Goal: Transaction & Acquisition: Purchase product/service

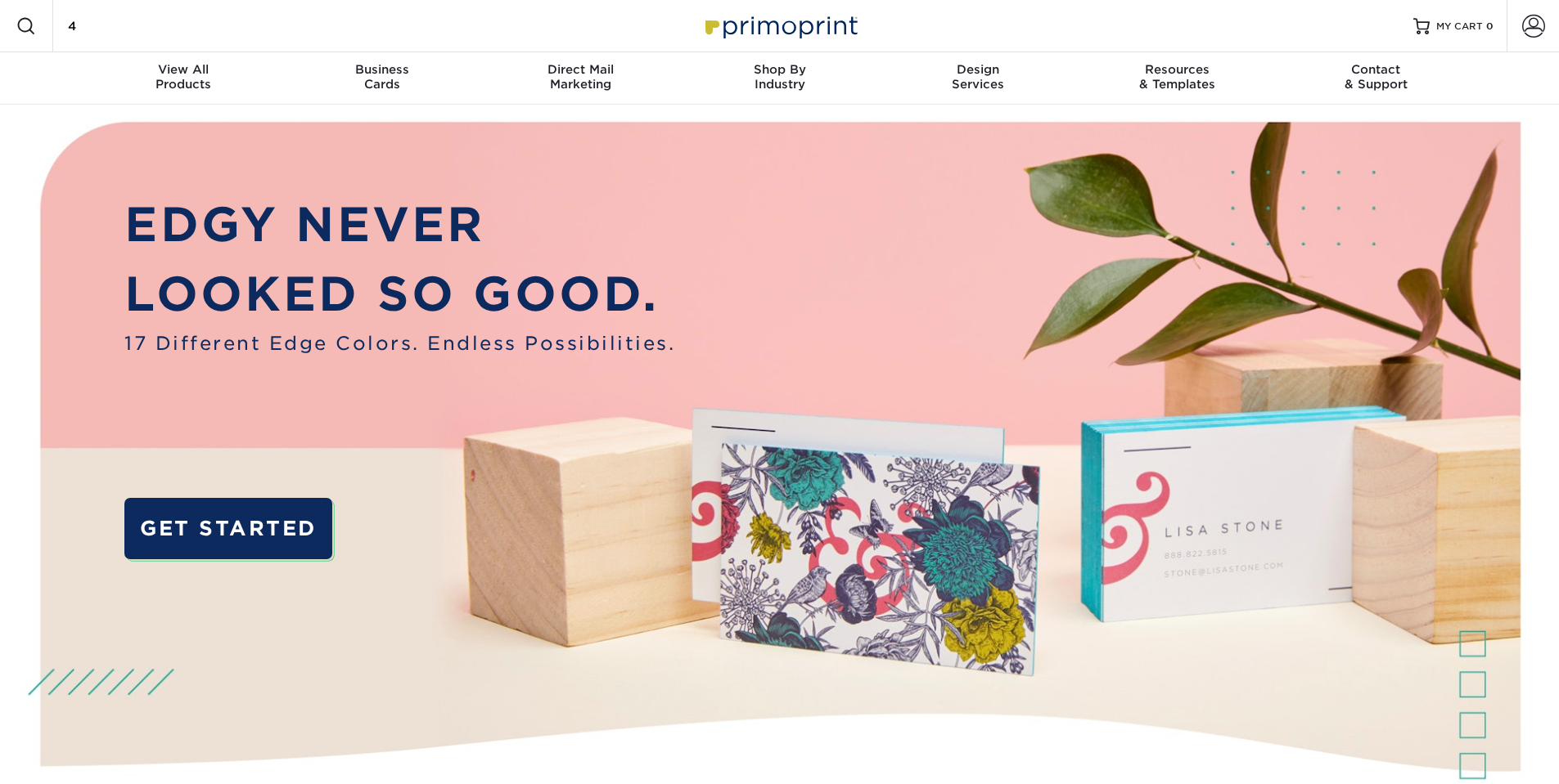
click at [146, 43] on div "Search Products 4" at bounding box center [139, 25] width 173 height 52
click at [137, 32] on input "4" at bounding box center [146, 26] width 160 height 20
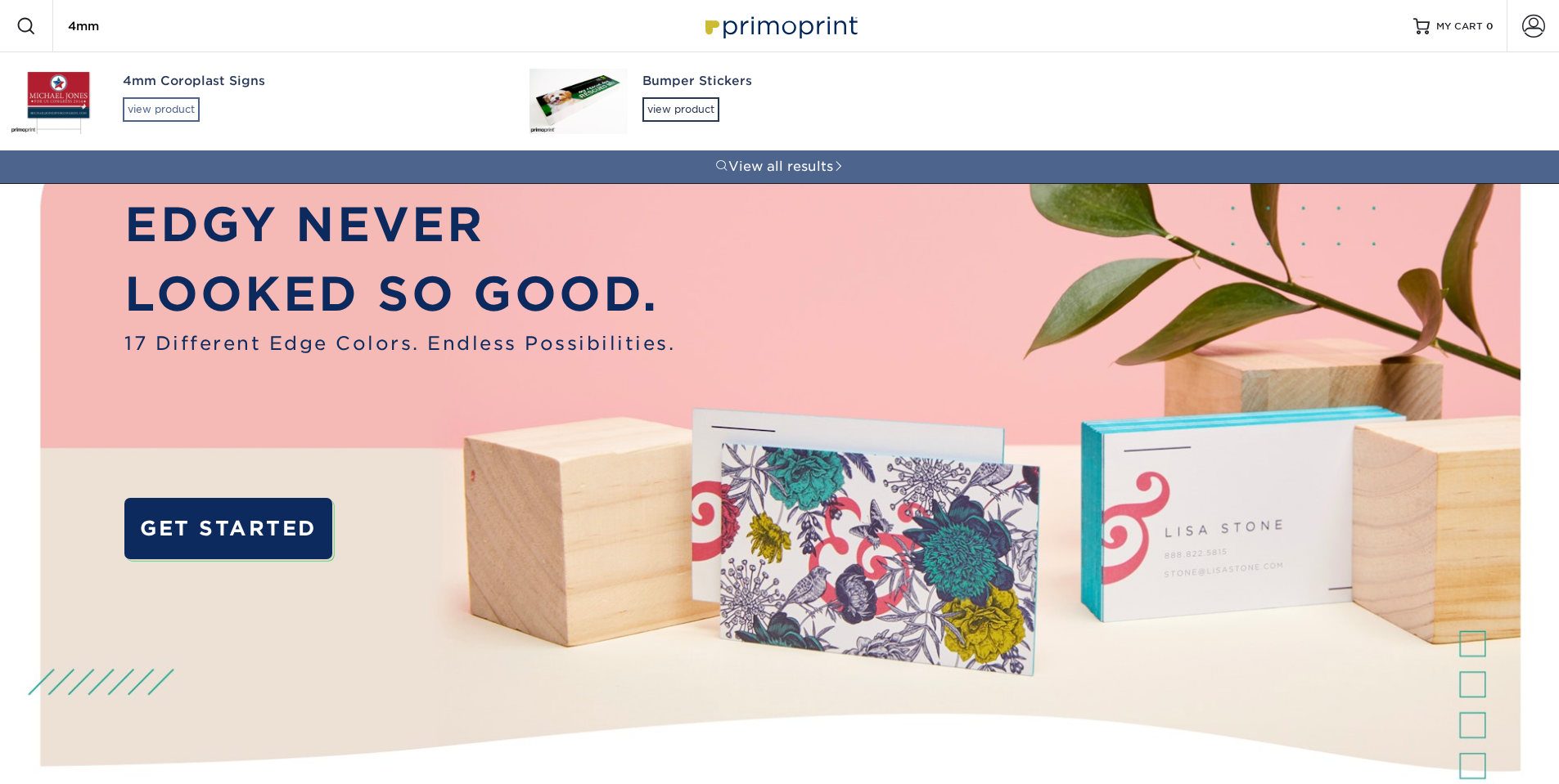
type input "4mm"
click at [157, 113] on div "view product" at bounding box center [161, 109] width 76 height 24
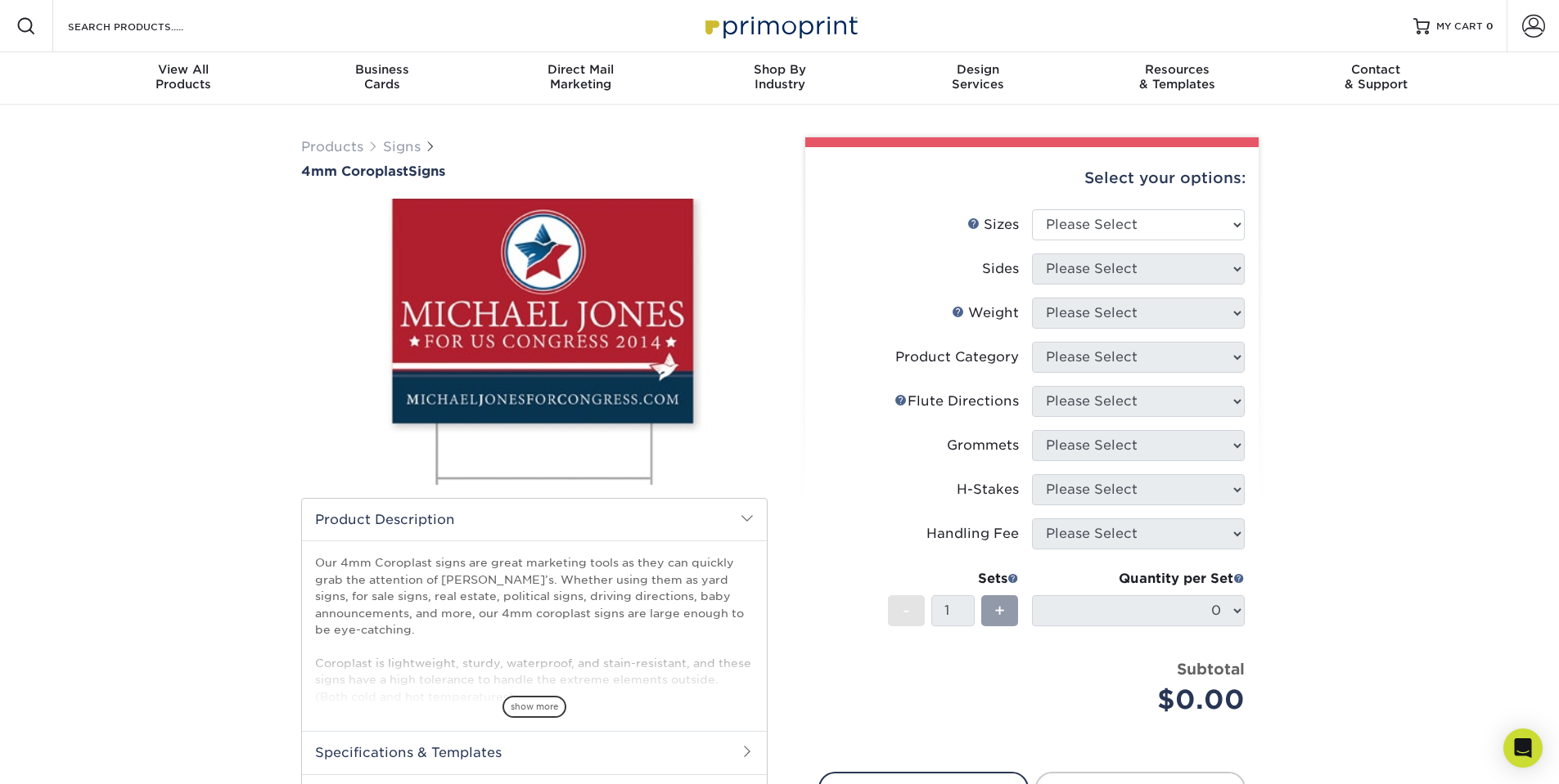
click at [1108, 240] on li "Sizes Help Sizes Please Select 12" x 18" 18" x 24" 24" x 24" 24" x 36"" at bounding box center [1031, 231] width 426 height 44
select select "18.00x24.00"
click at [1031, 210] on select "Please Select 12" x 18" 18" x 24" 24" x 24" 24" x 36"" at bounding box center [1137, 225] width 213 height 31
select select "13abbda7-1d64-4f25-8bb2-c179b224825d"
click at [1031, 254] on select "Please Select Print Both Sides Print Front Only" at bounding box center [1137, 270] width 213 height 31
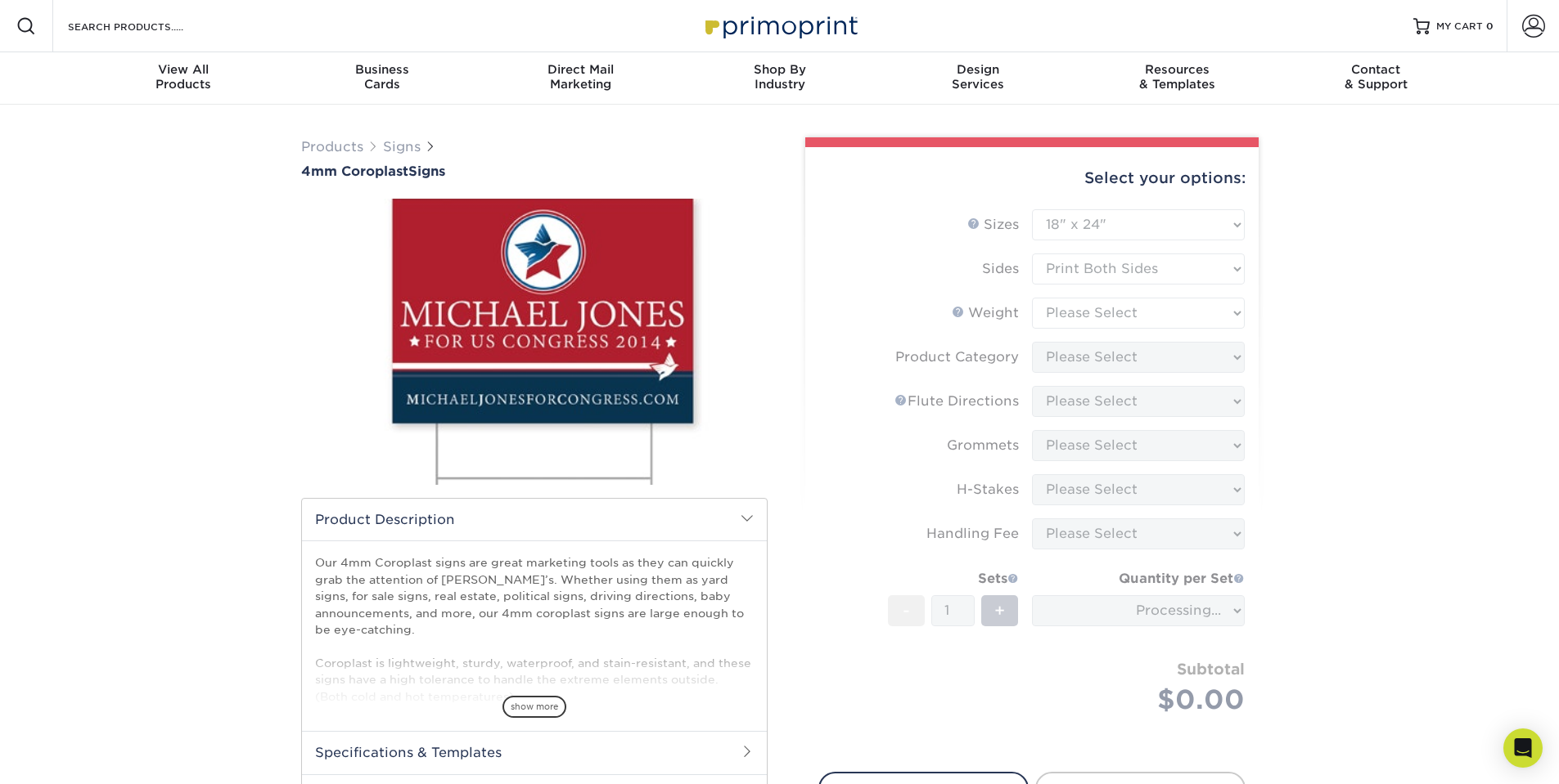
click at [1090, 310] on form "Sizes Help Sizes Please Select 12" x 18" 18" x 24" 24" x 24" 24" x 36" Sides Pl…" at bounding box center [1032, 481] width 427 height 544
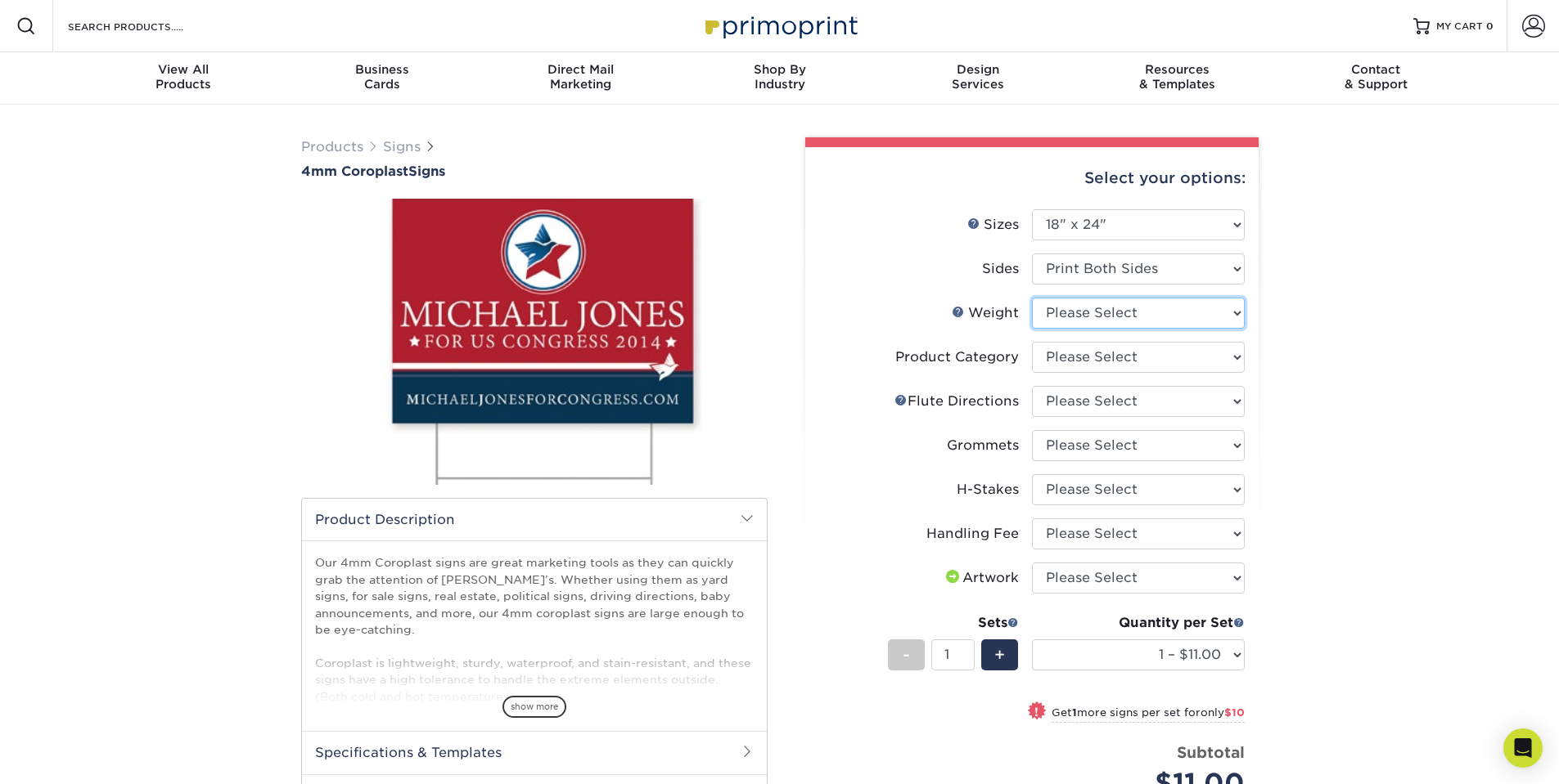
select select "4CORO"
click at [1031, 298] on select "Please Select 4CORO" at bounding box center [1137, 314] width 213 height 31
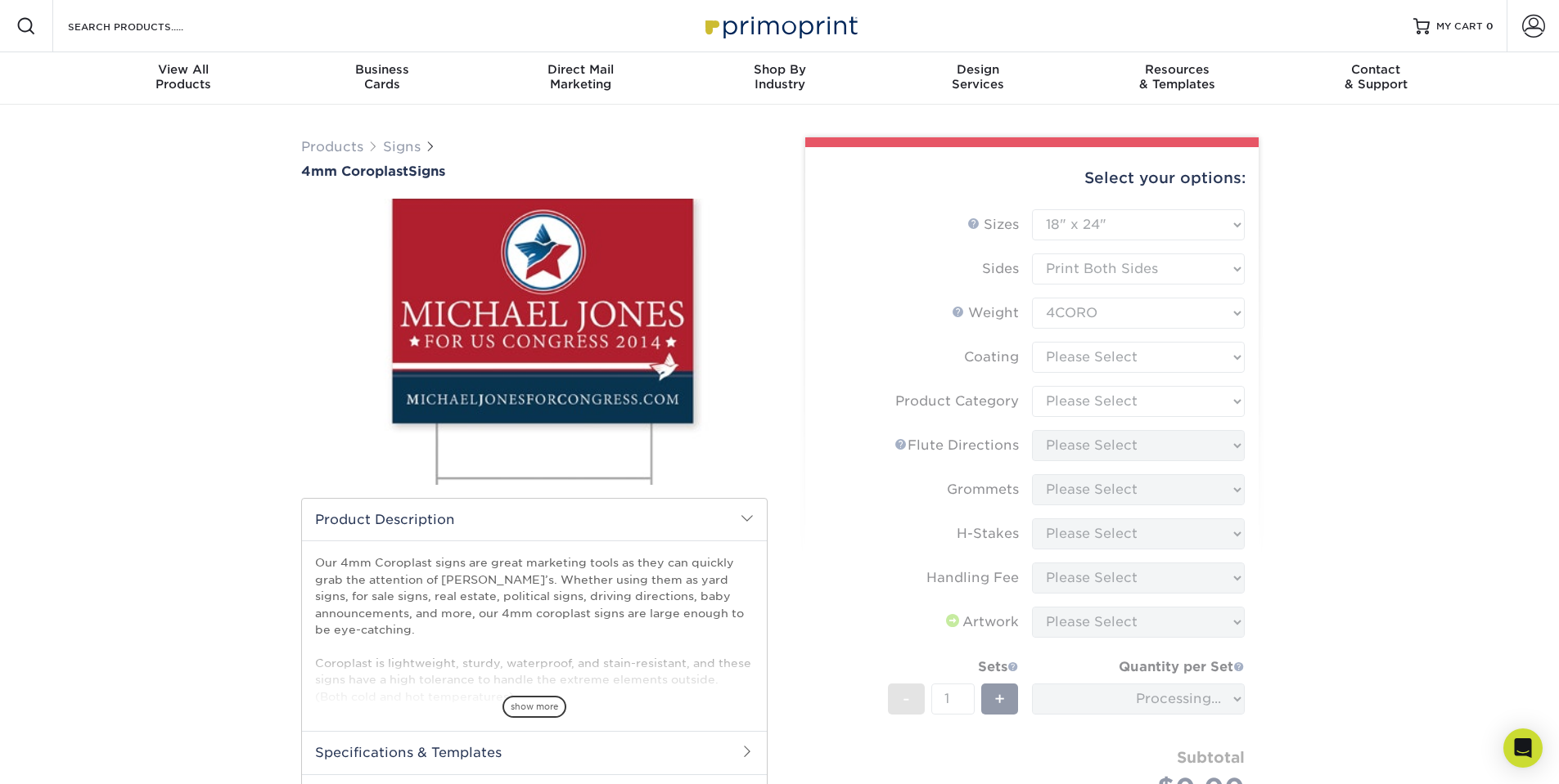
click at [1168, 365] on form "Sizes Help Sizes Please Select 12" x 18" 18" x 24" 24" x 24" 24" x 36" Sides Pl…" at bounding box center [1032, 525] width 427 height 632
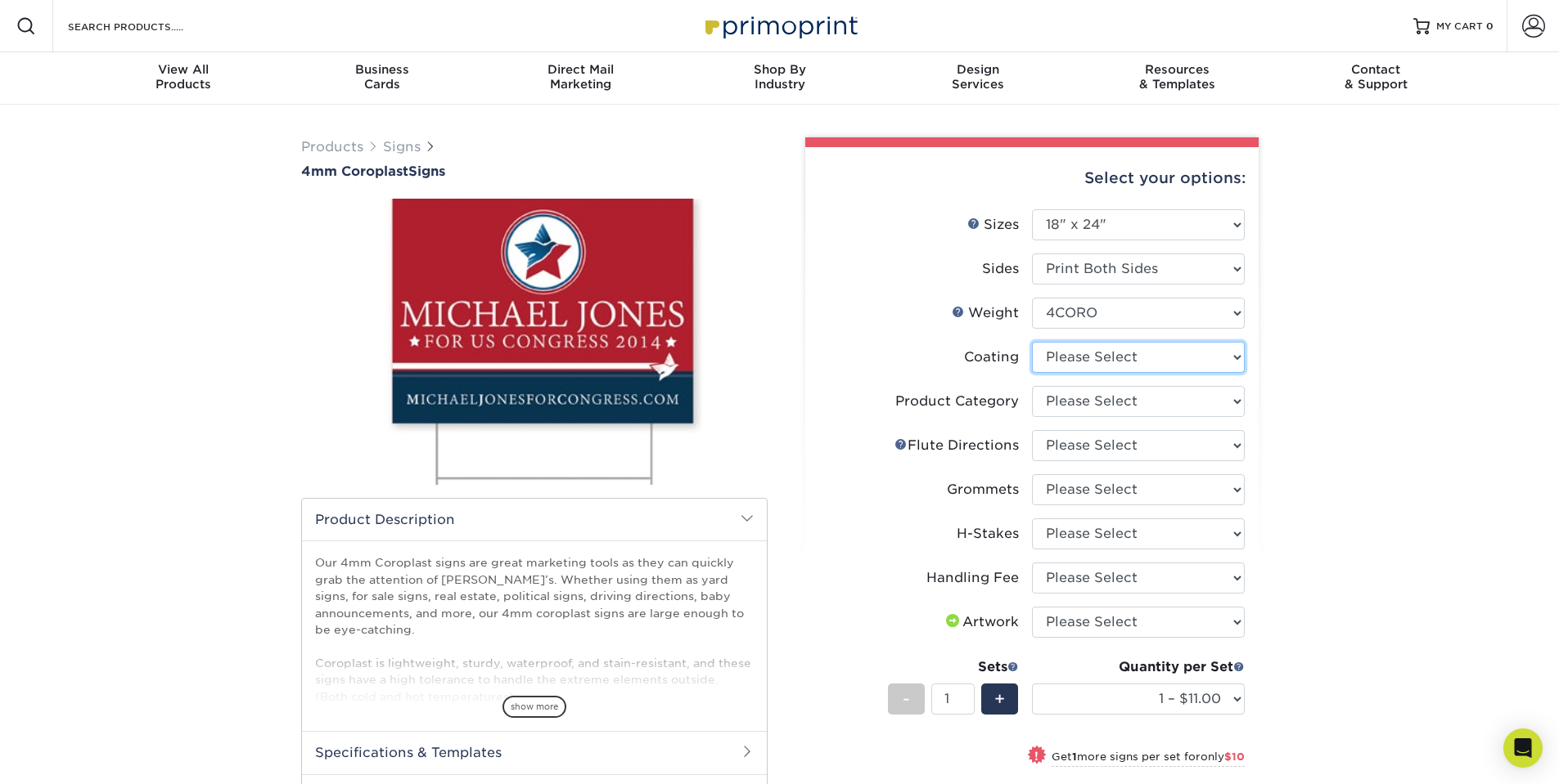
select select "3e7618de-abca-4bda-9f97-8b9129e913d8"
click at [1031, 342] on select at bounding box center [1137, 358] width 213 height 31
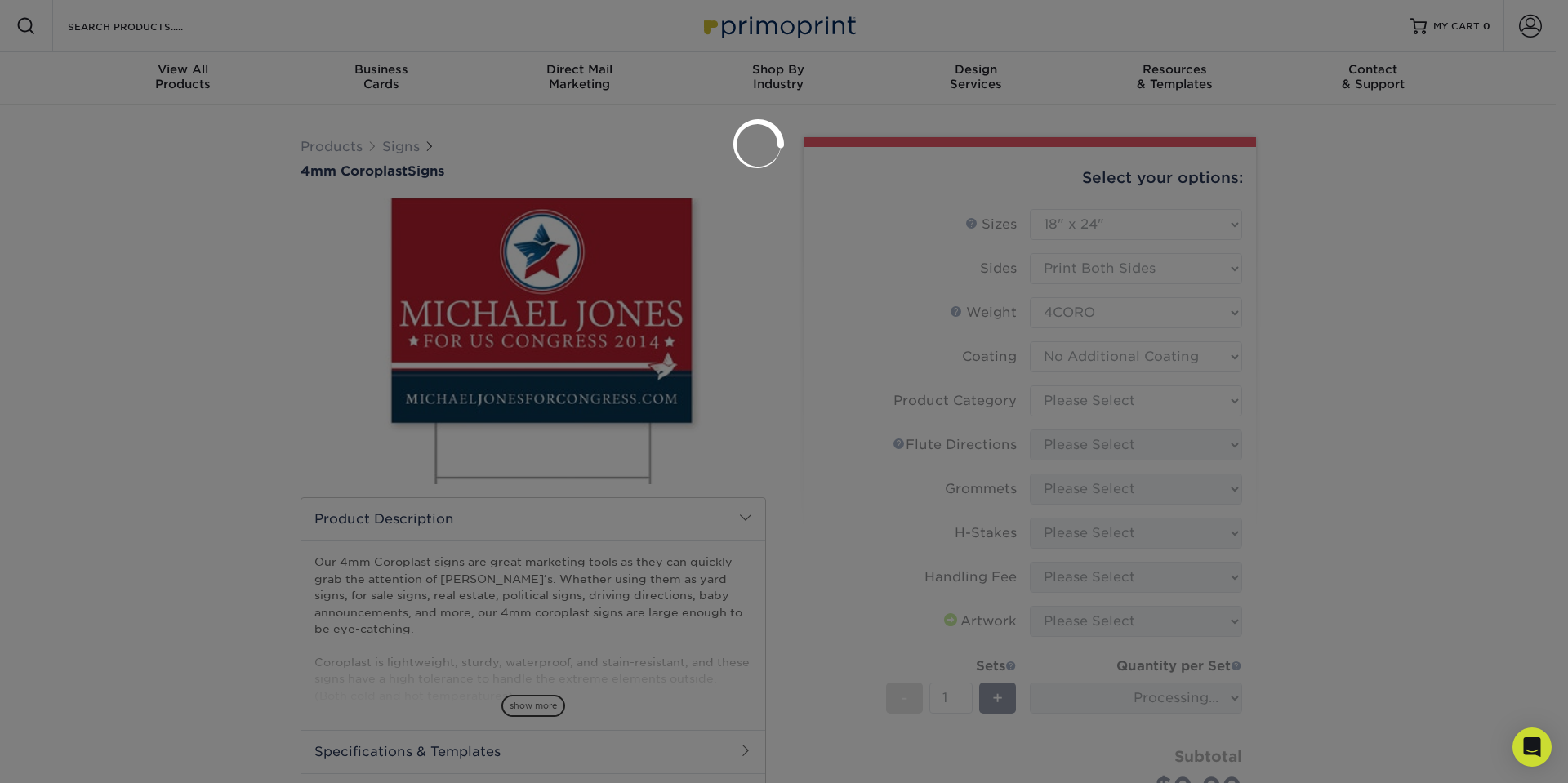
click at [1100, 397] on div at bounding box center [784, 392] width 1568 height 783
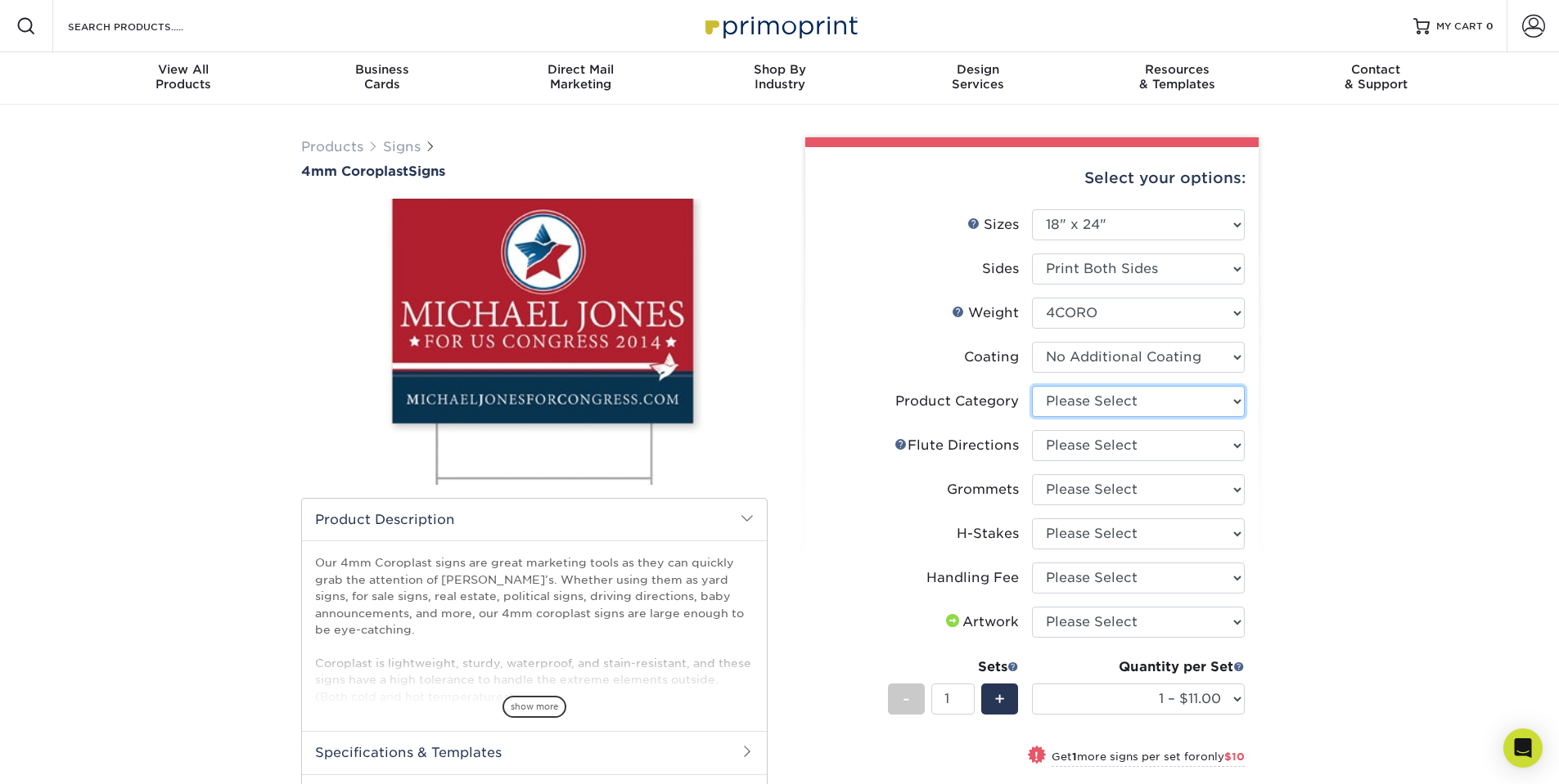
select select "b3582ed5-6912-492c-8440-2cc51afdb8e1"
click at [1031, 386] on select "Please Select Coroplast Signs" at bounding box center [1137, 402] width 213 height 31
select select "b9474d6d-25b7-40b8-b284-85b7690982f8"
click at [1031, 430] on select "Please Select Flute Direction (Horizontal) Flute Direction (Vertical)" at bounding box center [1137, 446] width 213 height 31
select select "90d329df-db80-4206-b821-ff9d3f363977"
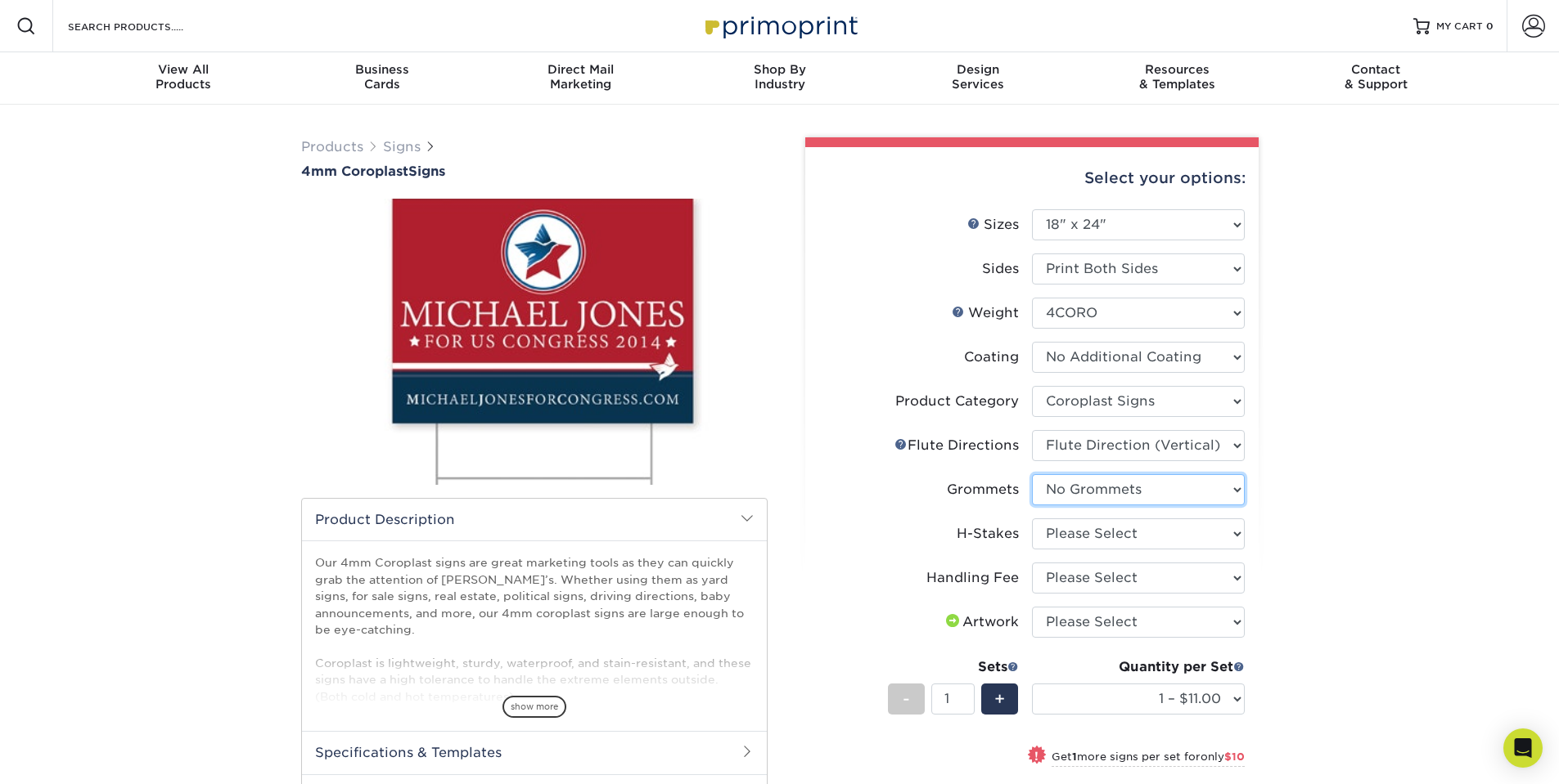
click at [1031, 474] on select "Please Select No Grommets Yes, Grommet All 4 Corners Yes, Grommets Top Corners …" at bounding box center [1137, 490] width 213 height 31
select select "8c85e97e-8b3a-46d2-b88d-acee5fa20222"
click at [1031, 518] on select "Please Select No H-Stakes Yes" at bounding box center [1137, 534] width 213 height 31
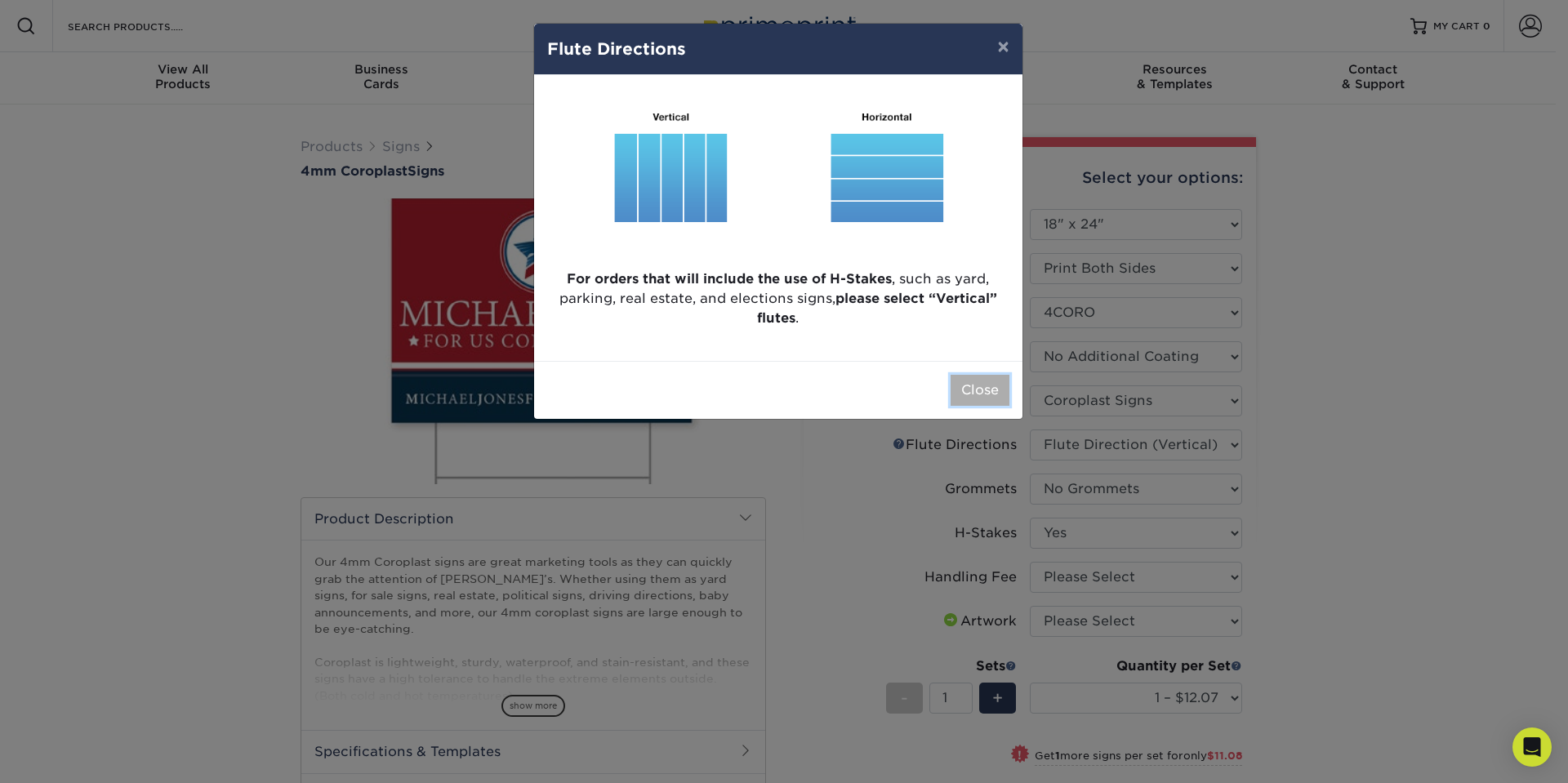
click at [975, 399] on button "Close" at bounding box center [980, 391] width 59 height 31
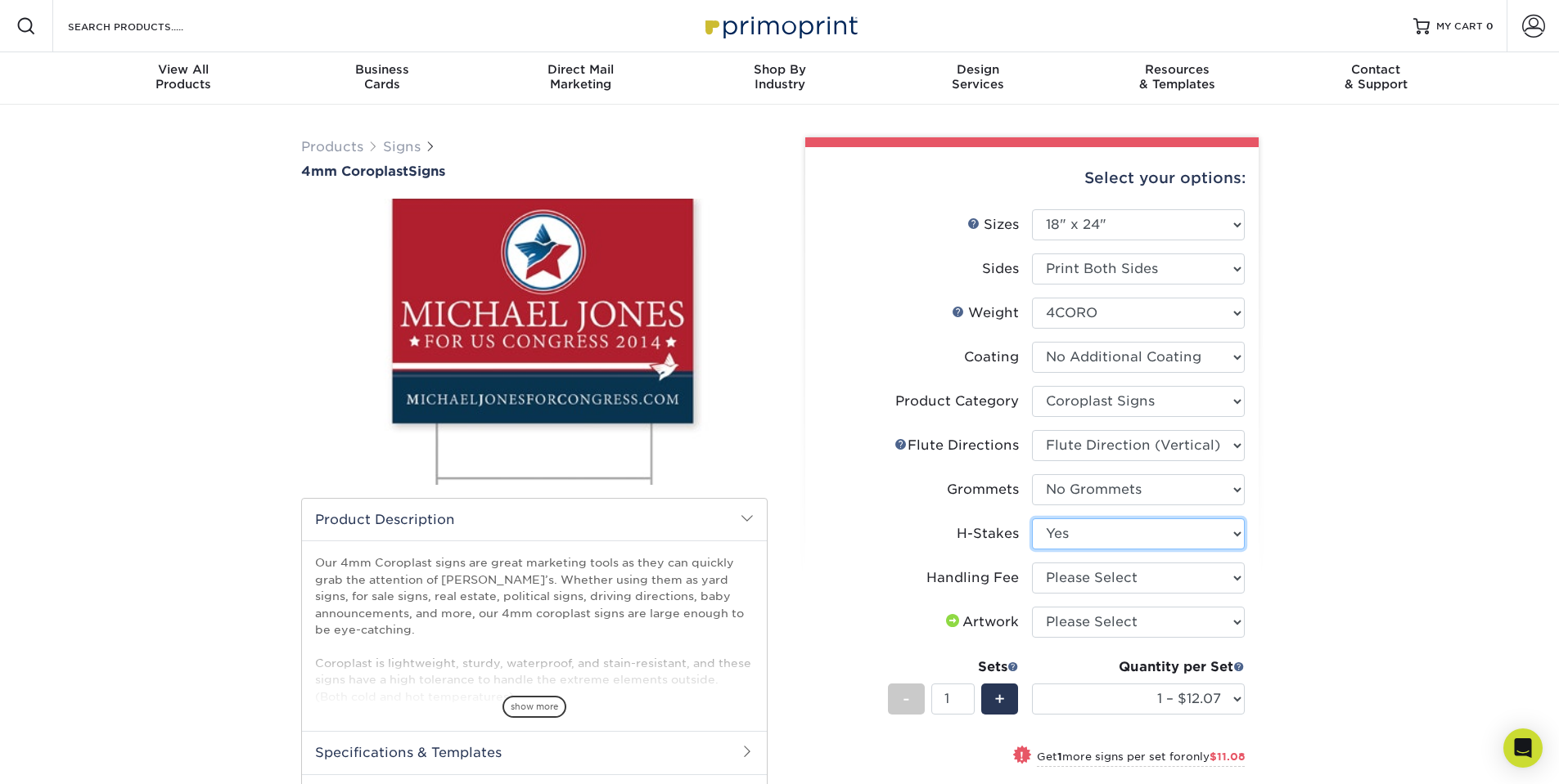
drag, startPoint x: 1082, startPoint y: 529, endPoint x: 986, endPoint y: 556, distance: 99.7
click at [986, 556] on li "H-Stakes Please Select No H-Stakes Yes" at bounding box center [1031, 540] width 426 height 44
select select "ab74c079-444c-4260-ae6a-e09bdee8073c"
click at [1031, 563] on select "Please Select Handling Fee" at bounding box center [1137, 578] width 213 height 31
select select "upload"
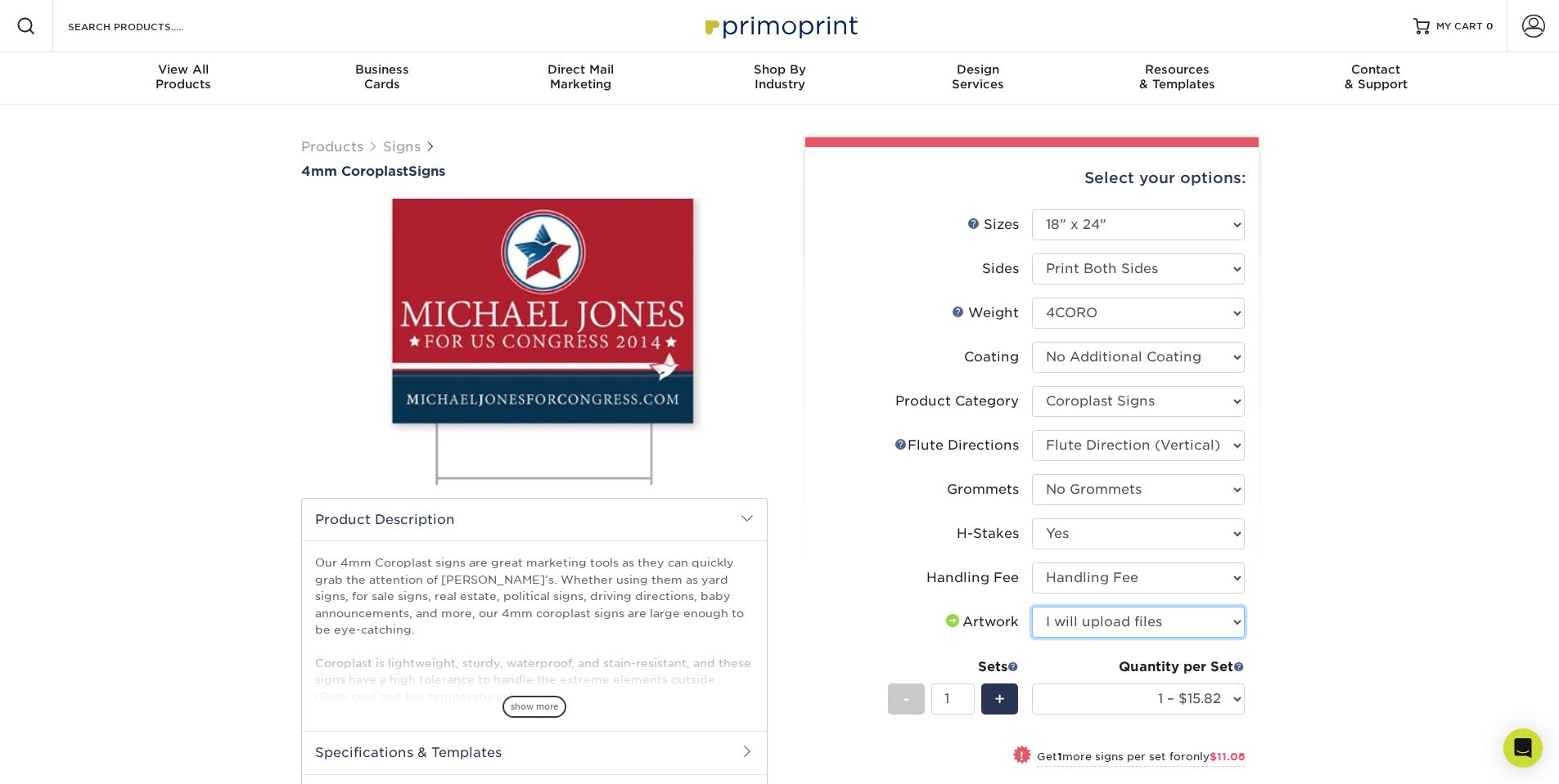
click at [1031, 607] on select "Please Select I will upload files I need a design - $50" at bounding box center [1137, 622] width 213 height 31
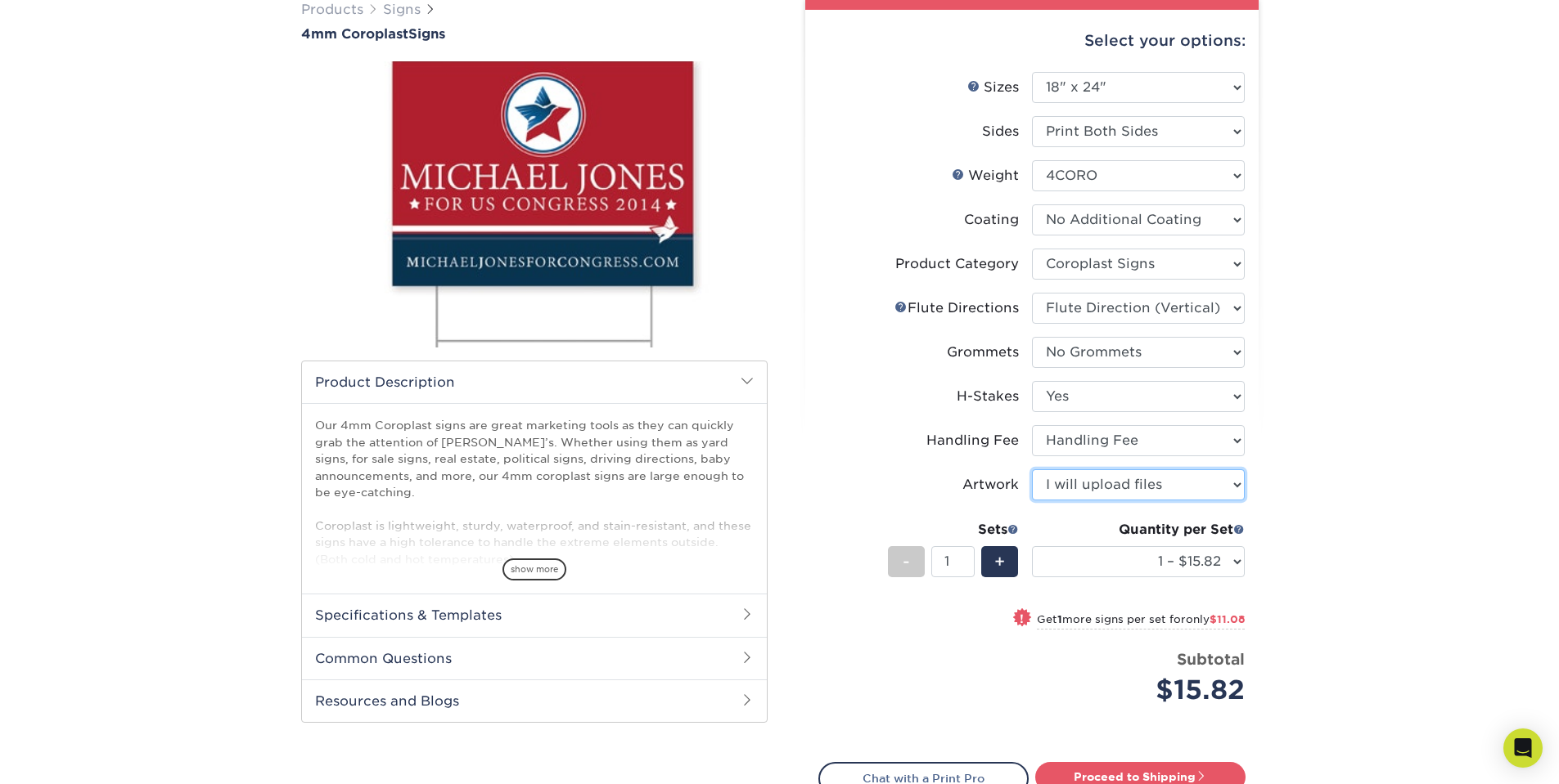
scroll to position [294, 0]
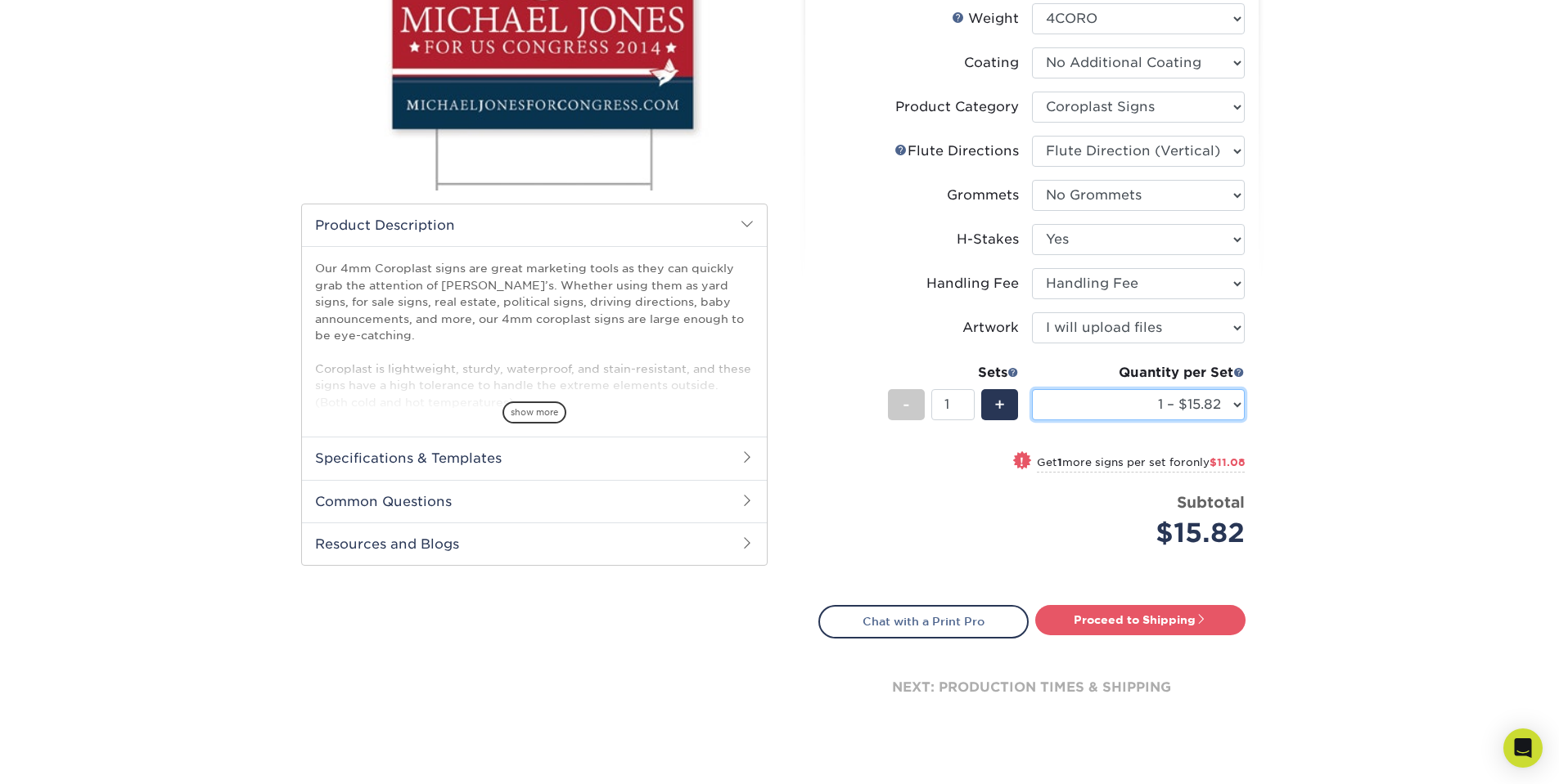
select select "10 – $115.73"
click at [1031, 389] on select "1 – $15.82 2 – $26.90 3 – $38.97 4 – $46.29 5 – $58.37 6 – $69.44 7 – $81.51 8 …" at bounding box center [1137, 405] width 213 height 31
click at [1083, 617] on link "Proceed to Shipping" at bounding box center [1140, 620] width 210 height 29
type input "Set 1"
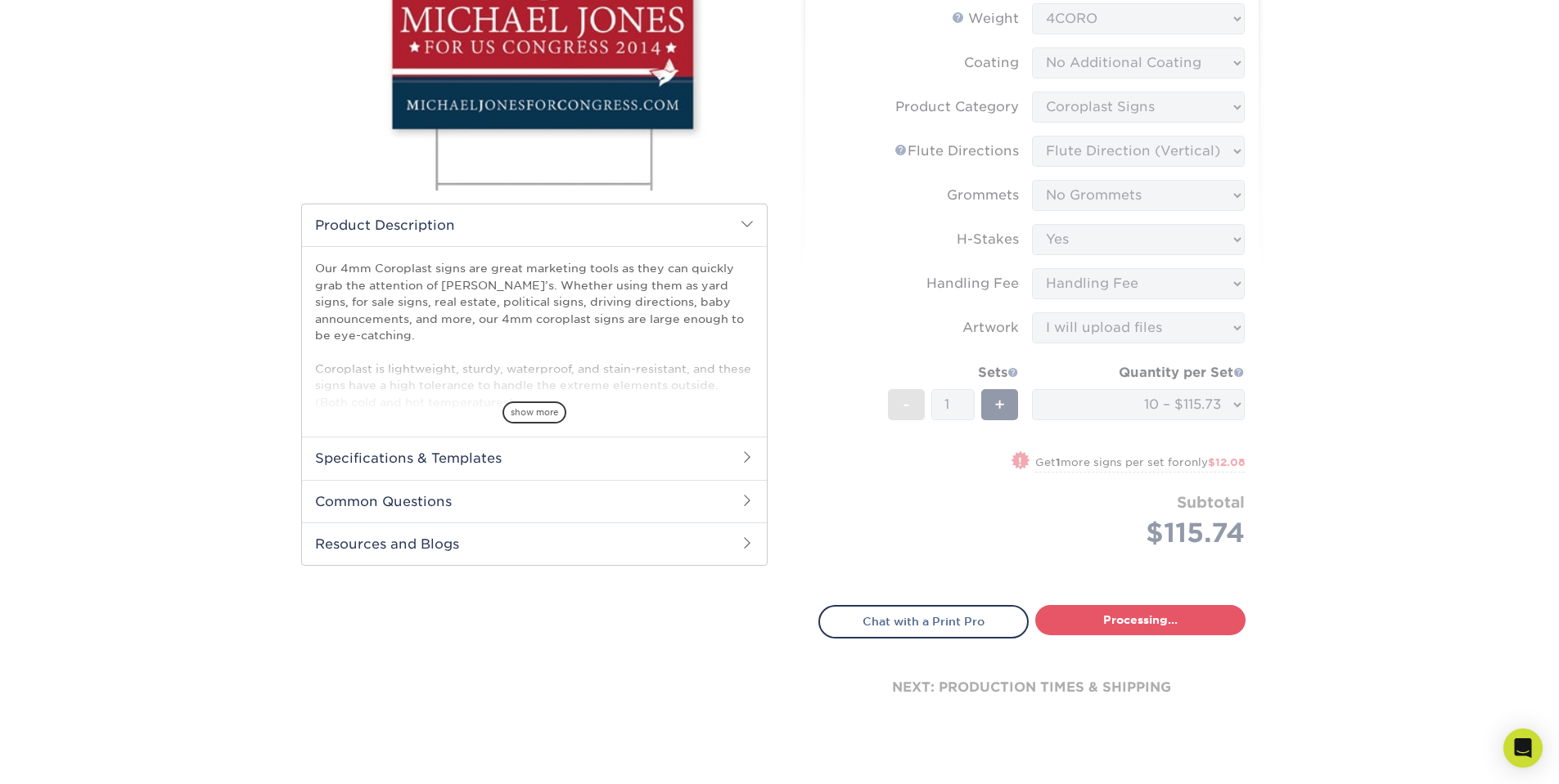
select select "66fa3dd7-a777-44c5-9a33-b53e9be1fb0b"
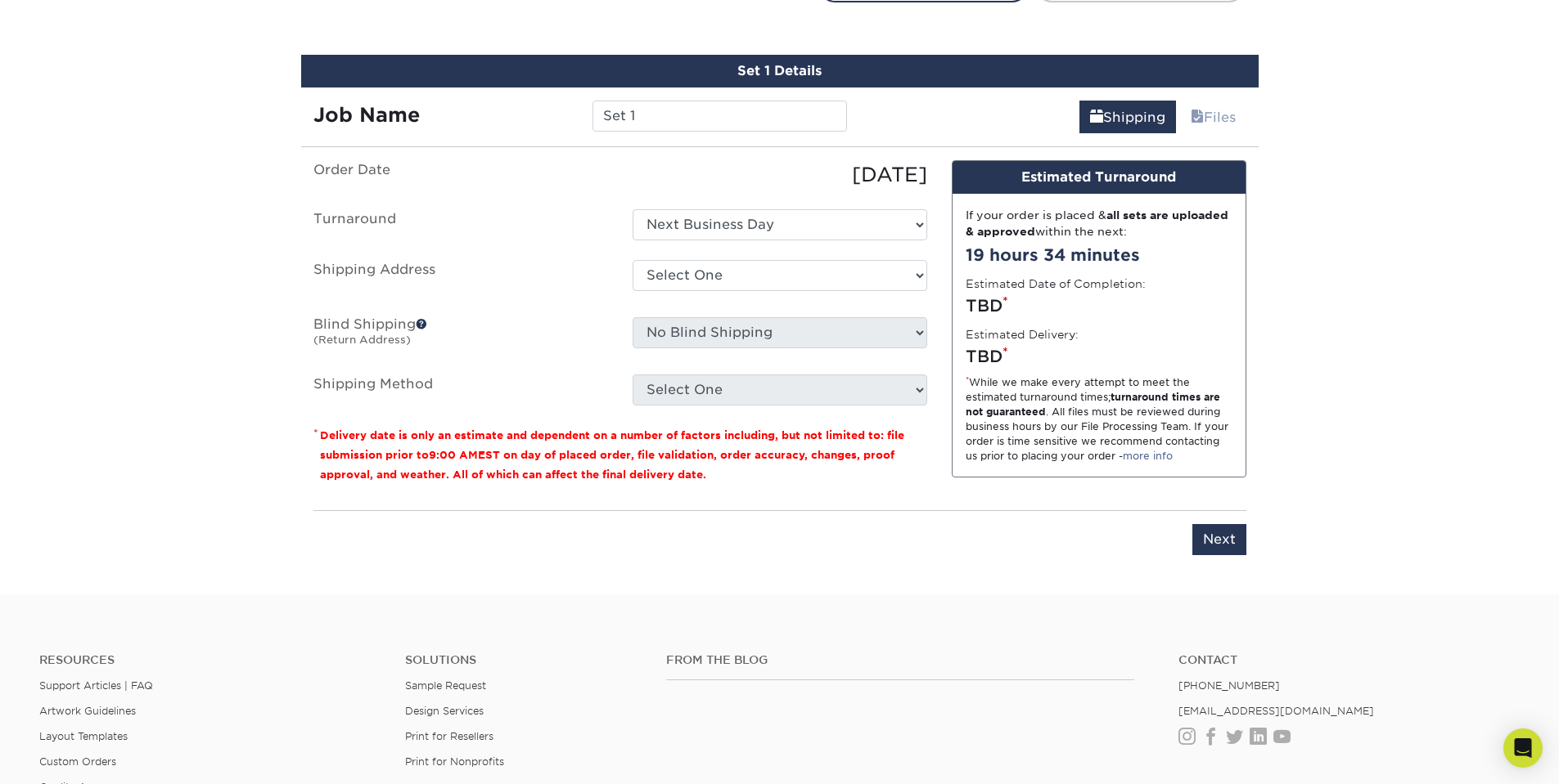
scroll to position [945, 0]
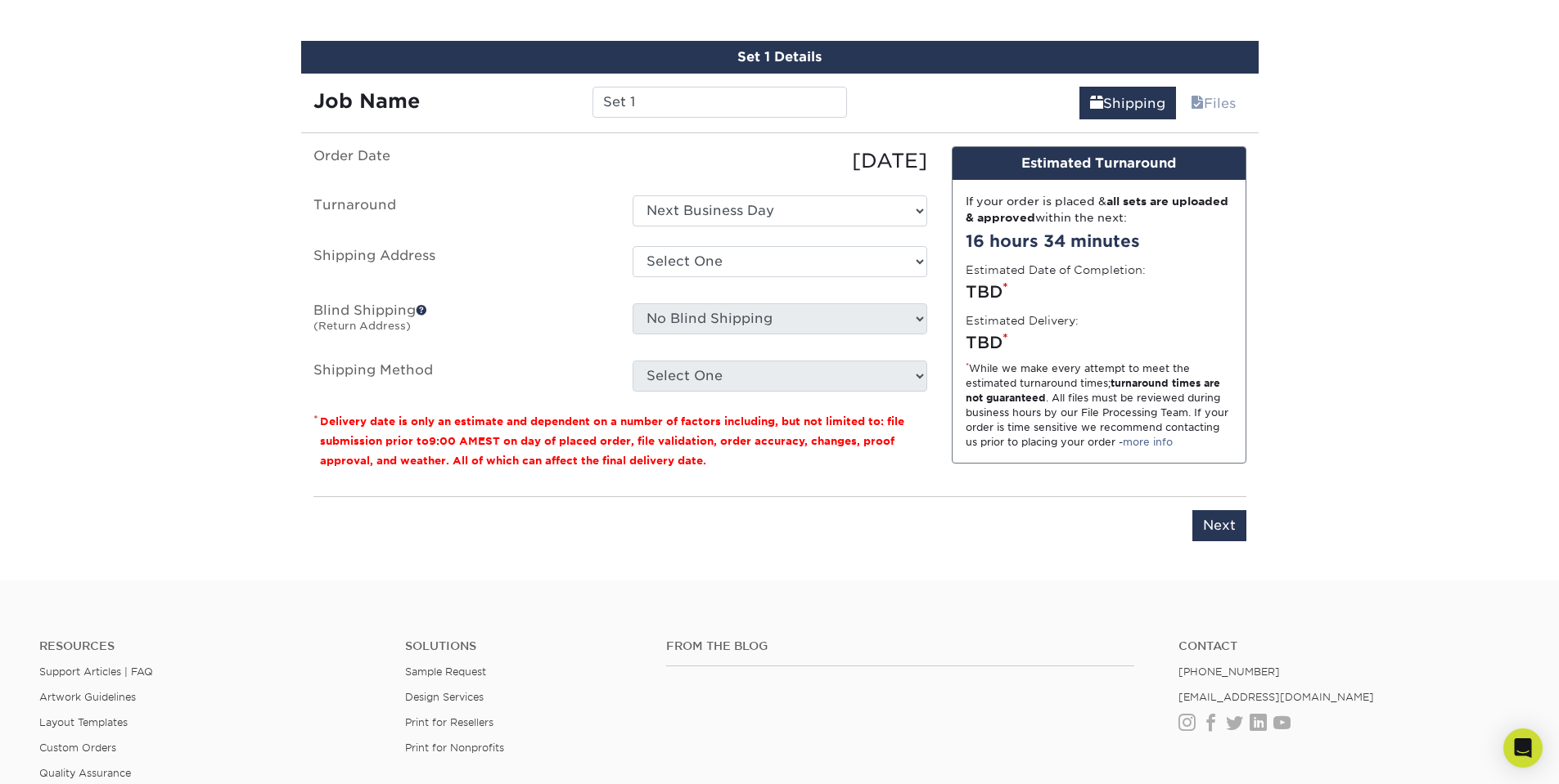
click at [695, 245] on ul "Order Date 09/19/2025 Turnaround Select One Next Business Day Shipping Address …" at bounding box center [621, 269] width 614 height 245
click at [632, 277] on select "Select One + Add New Address - Login" at bounding box center [780, 262] width 294 height 31
select select "-1"
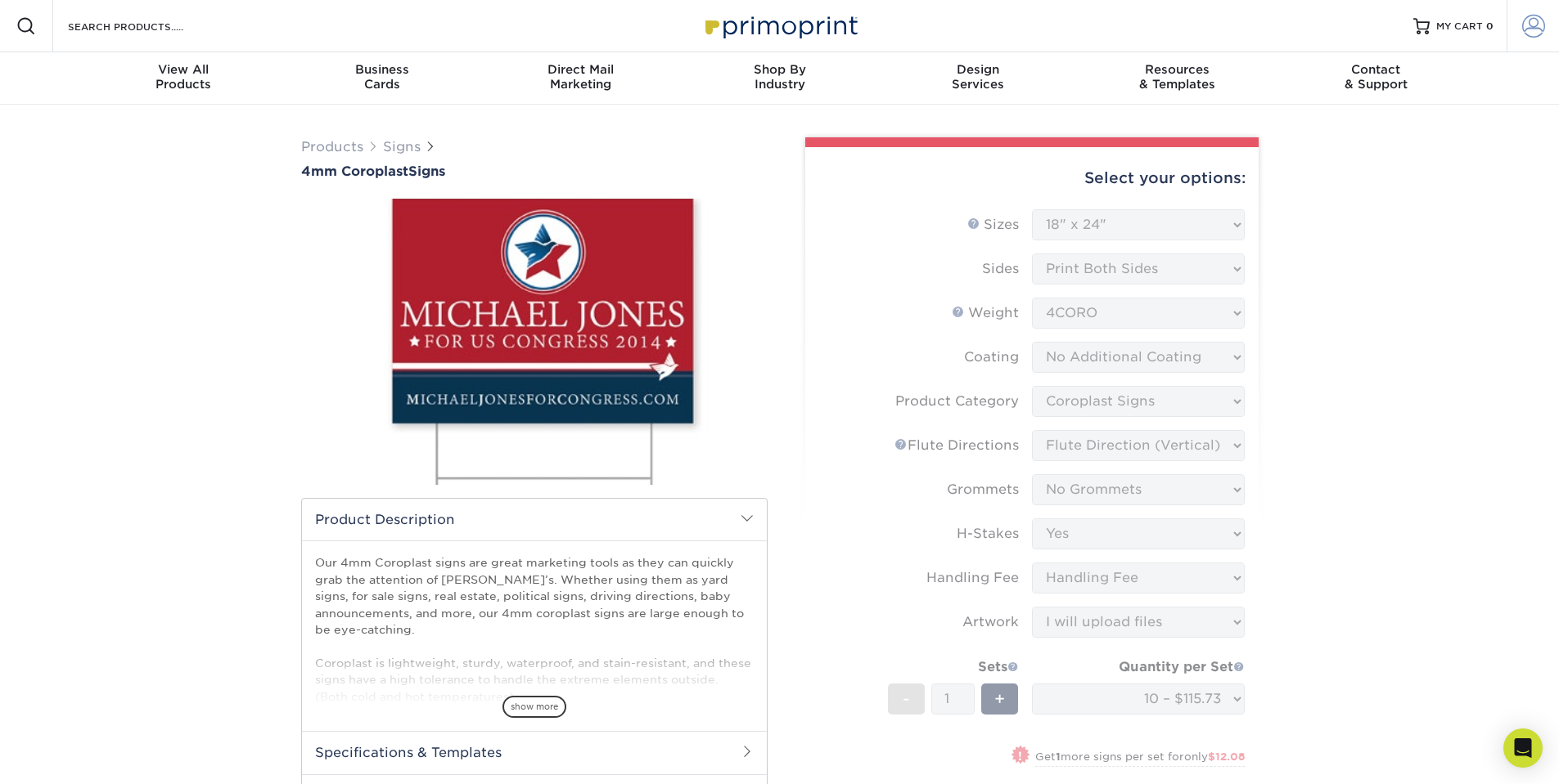
click at [1531, 24] on span at bounding box center [1533, 25] width 23 height 23
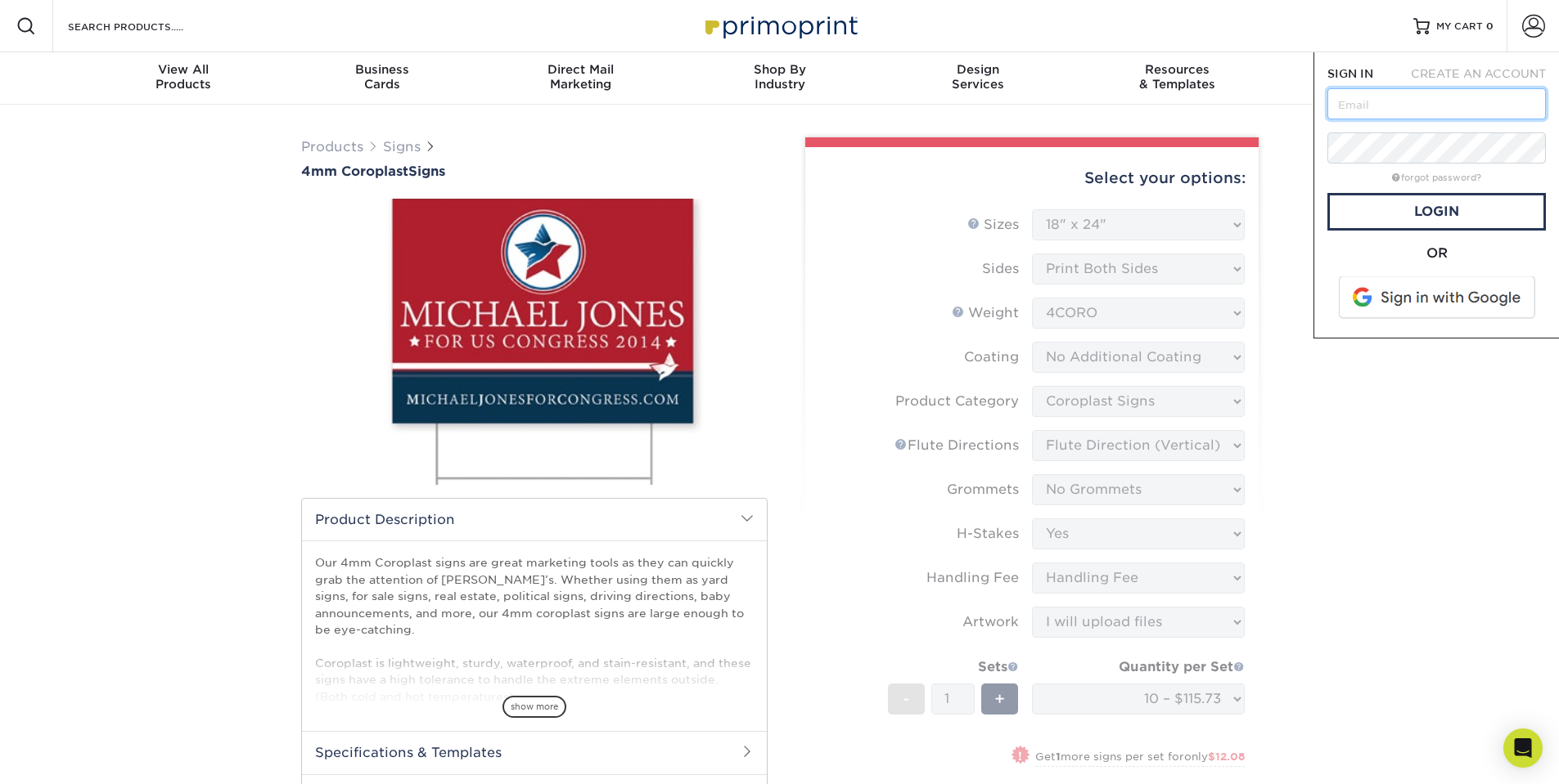
click at [1394, 119] on input "text" at bounding box center [1436, 104] width 219 height 31
click at [1389, 103] on input "text" at bounding box center [1436, 104] width 219 height 31
click at [1425, 101] on input "jose.bidegain@dualbootpartners.com" at bounding box center [1436, 104] width 219 height 31
click at [1430, 106] on input "jose.bidegain@dualbootpartners.com" at bounding box center [1436, 104] width 219 height 31
type input "jose.bidegain+customer@dualbootpartners.com"
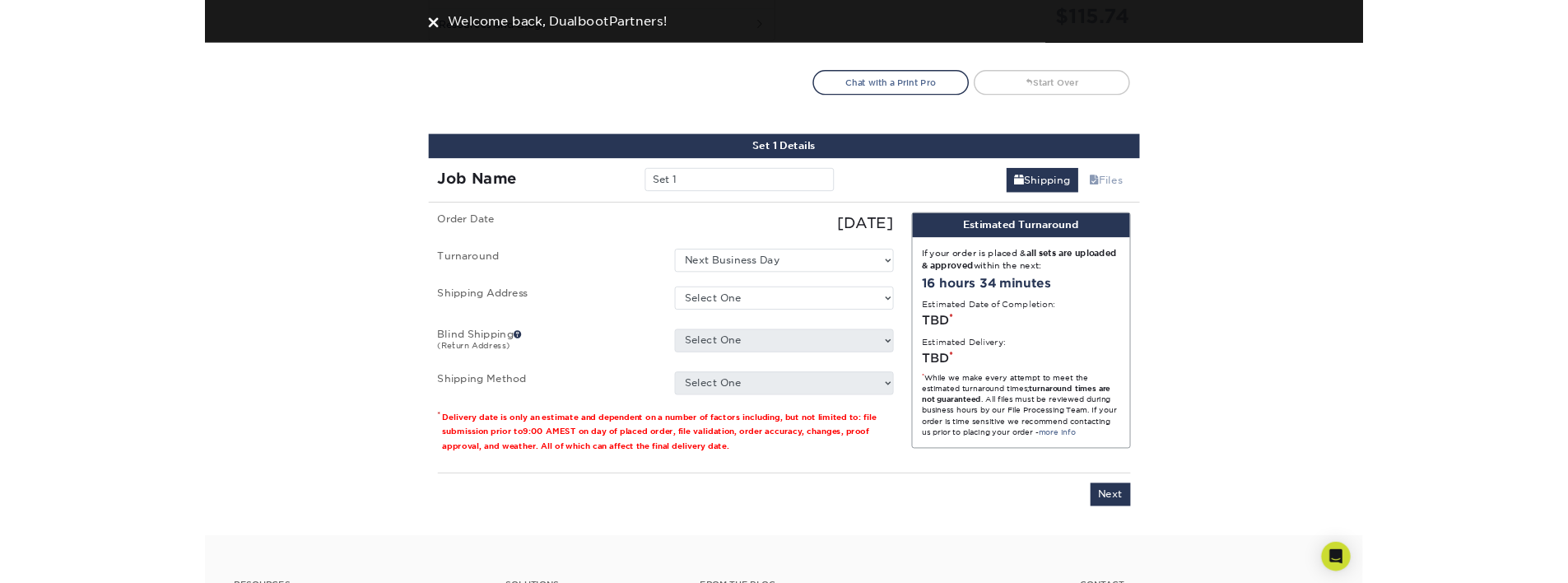
scroll to position [987, 0]
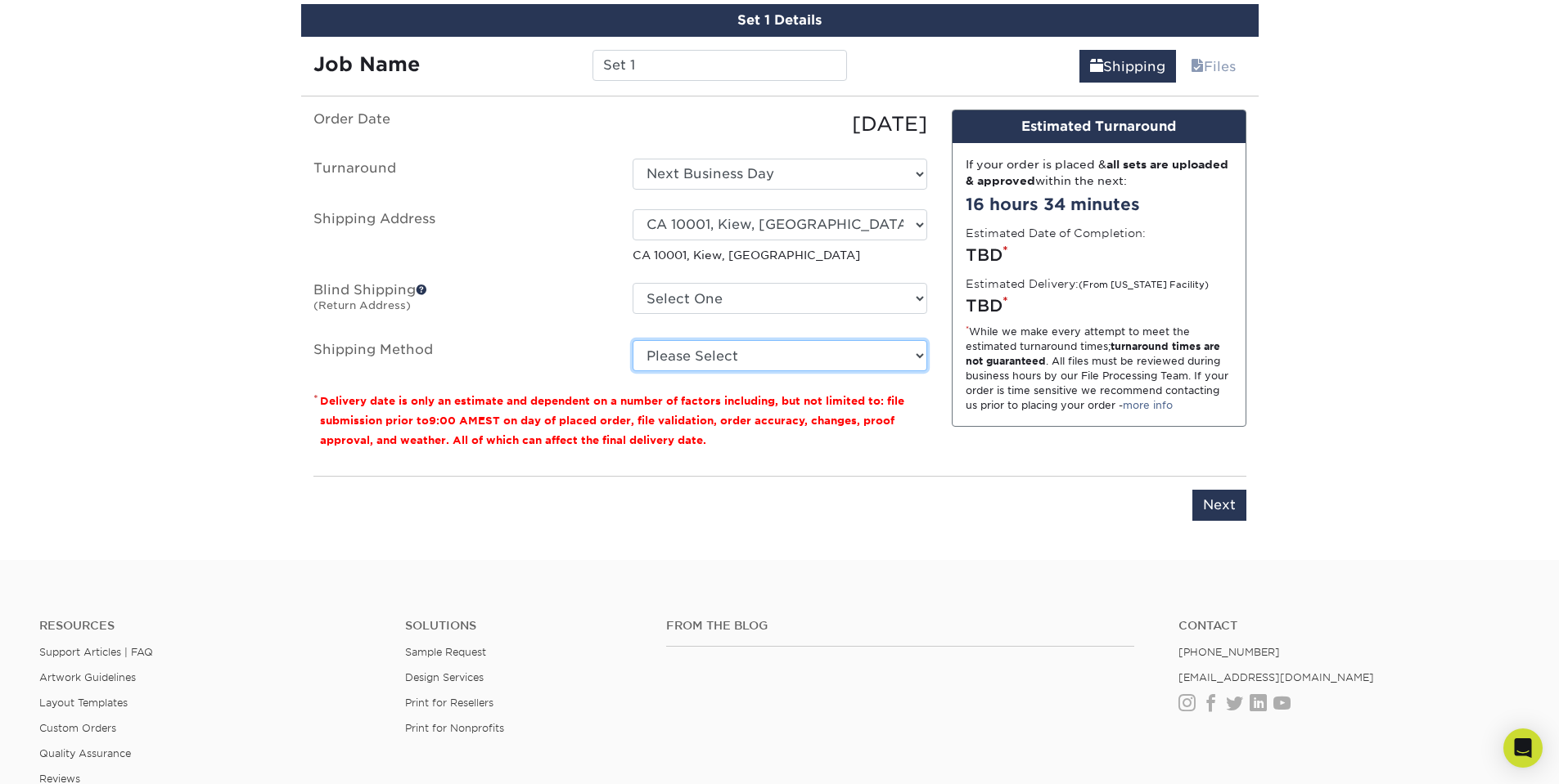
click at [791, 364] on select "Please Select" at bounding box center [780, 356] width 294 height 31
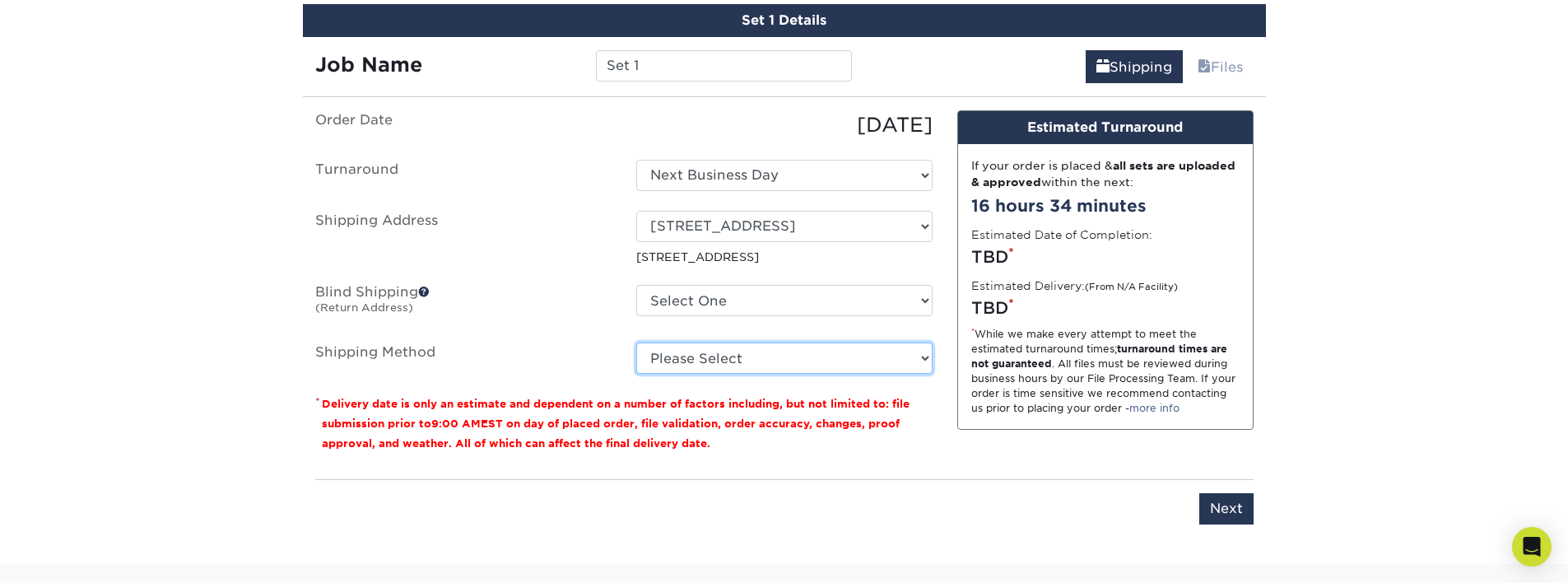
drag, startPoint x: 719, startPoint y: 352, endPoint x: 723, endPoint y: 299, distance: 53.2
click at [724, 299] on ul "Order Date 09/19/2025 Turnaround Select One Next Business Day Shipping Address …" at bounding box center [624, 242] width 617 height 263
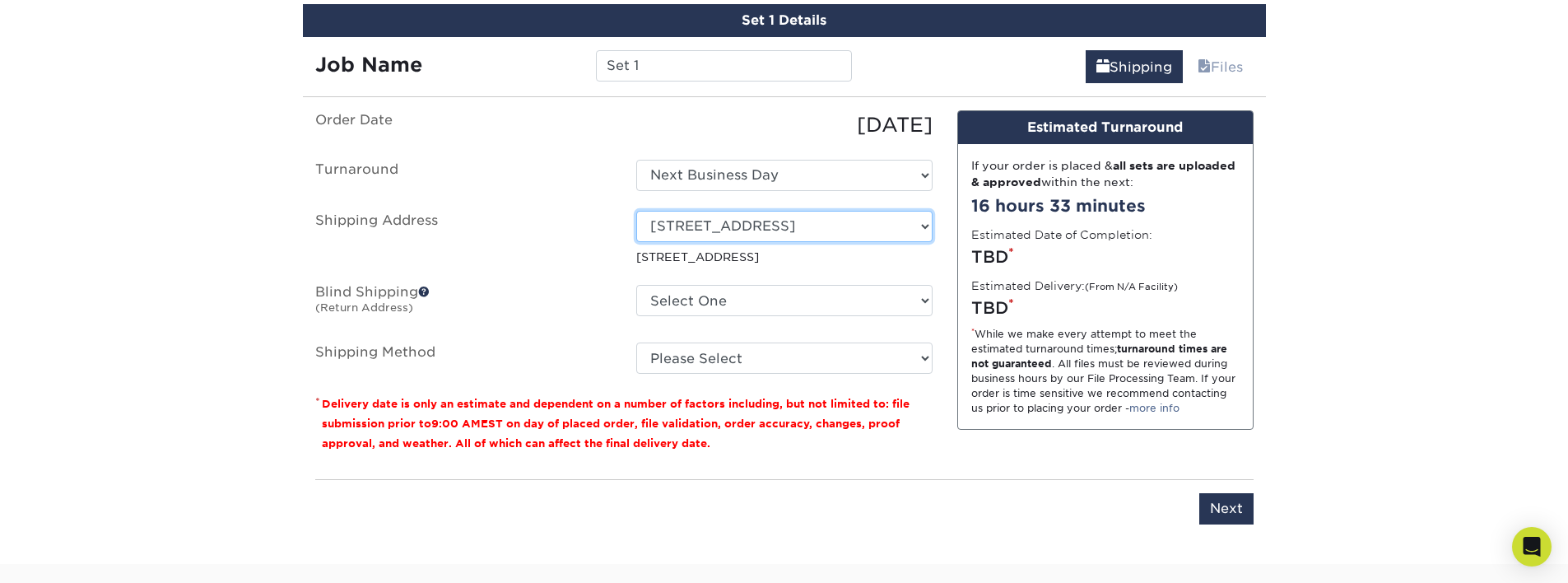
select select "280804"
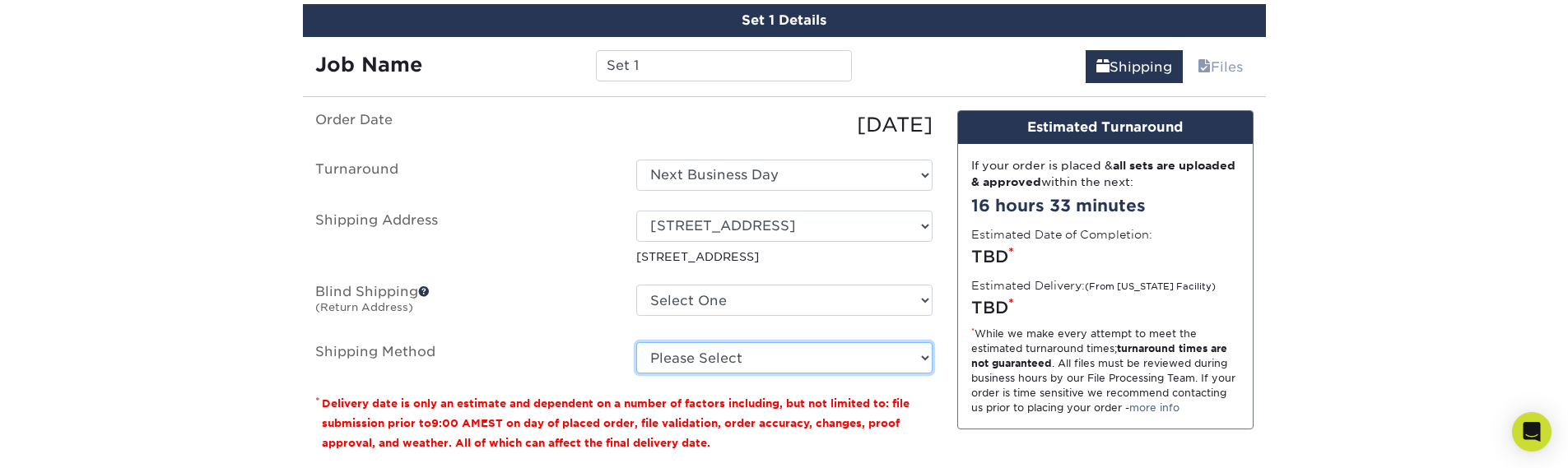
select select "G4MFLATRATE"
click at [636, 342] on select "Please Select Flat Rate Shipping (+$11.20) 3 Day Shipping Service (+$36.18) Gro…" at bounding box center [784, 358] width 296 height 32
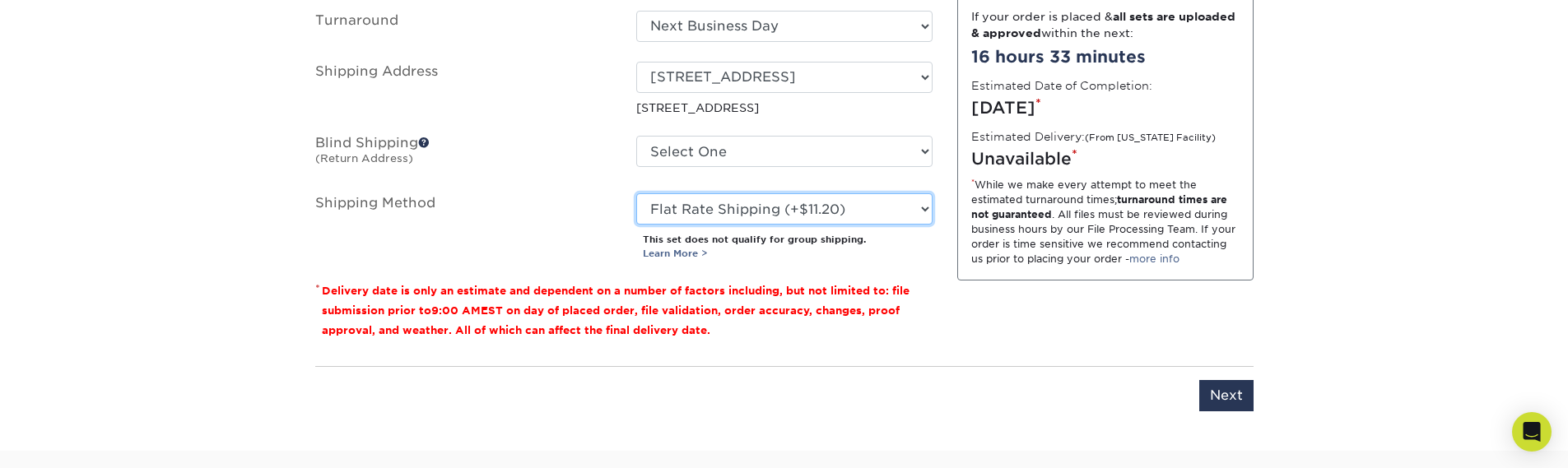
scroll to position [1184, 0]
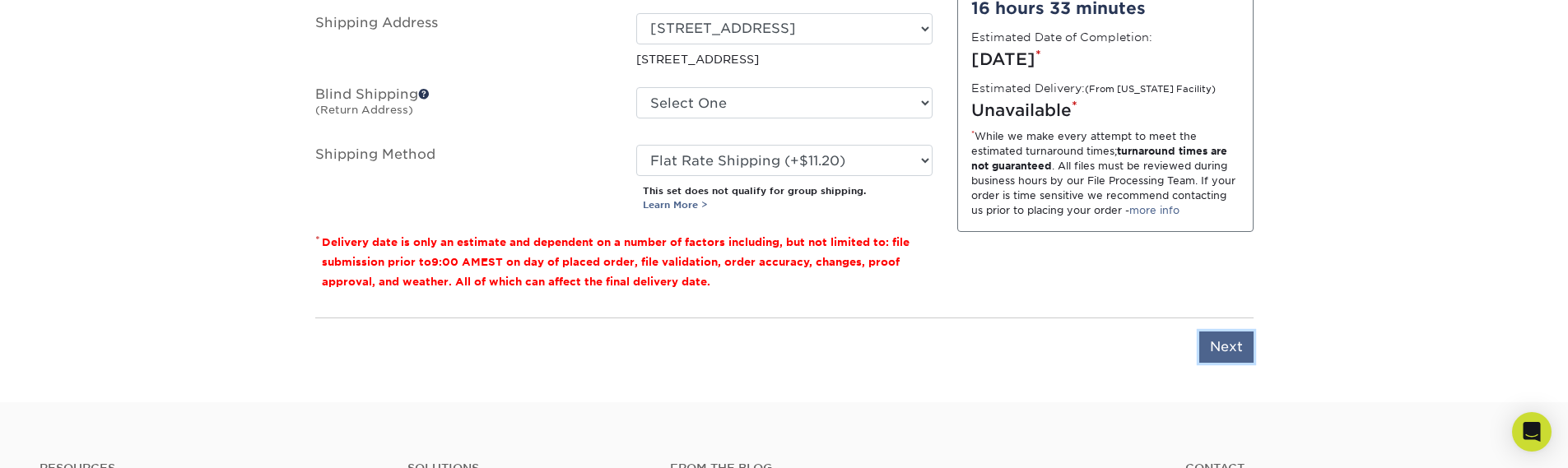
click at [1226, 340] on input "Next" at bounding box center [1226, 347] width 54 height 32
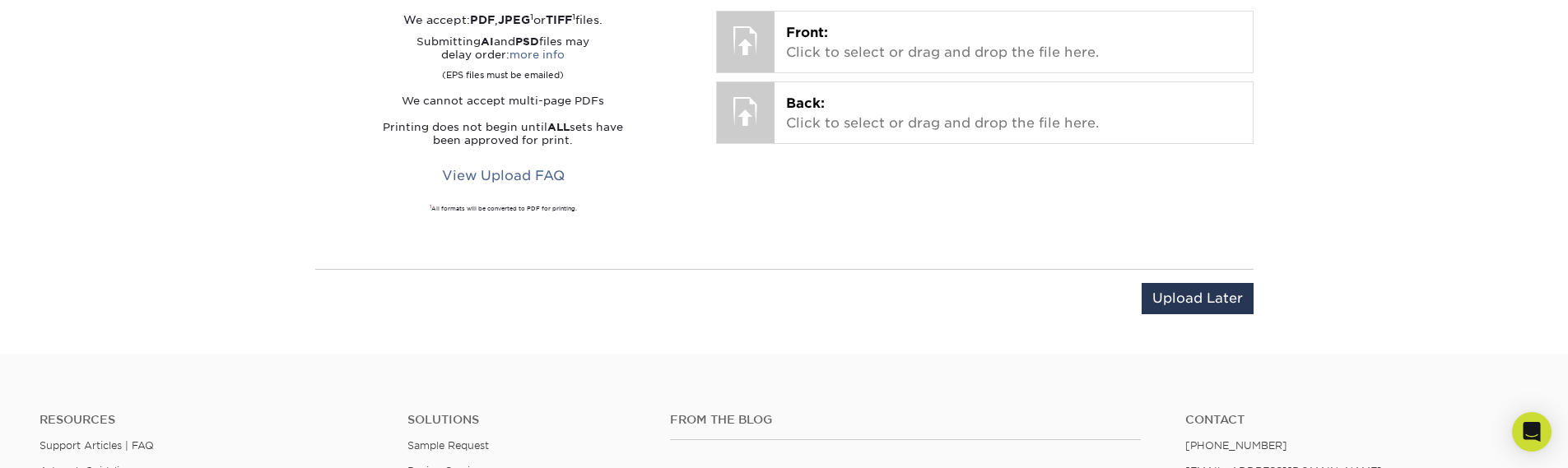
click at [1218, 269] on hr at bounding box center [784, 269] width 938 height 1
click at [1211, 288] on input "Upload Later" at bounding box center [1196, 299] width 111 height 32
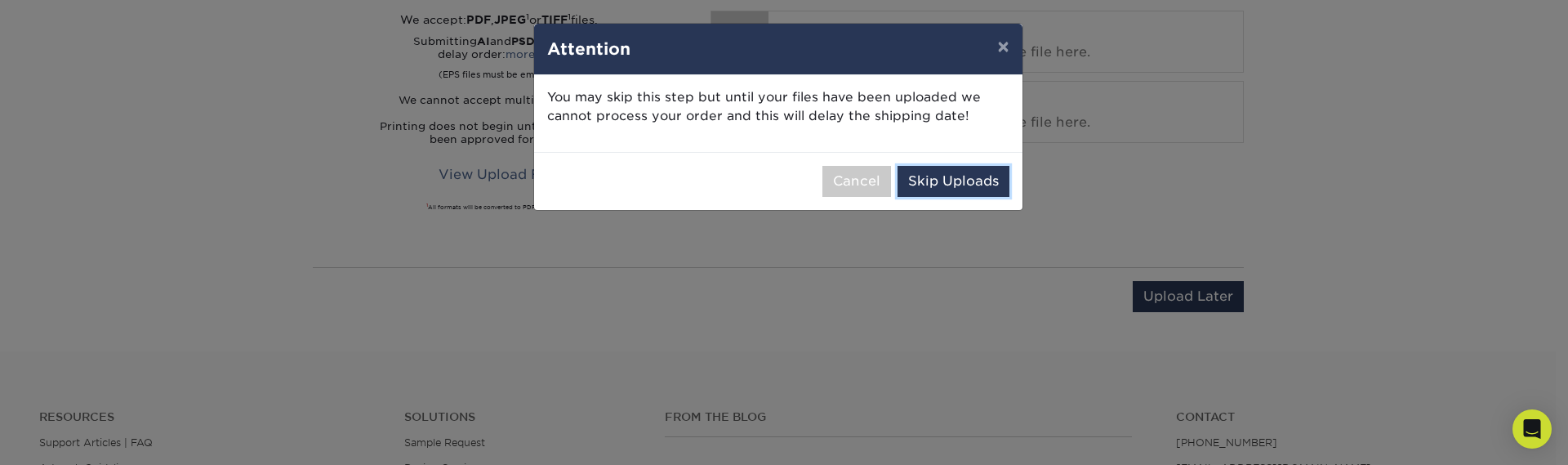
click at [960, 176] on button "Skip Uploads" at bounding box center [953, 181] width 112 height 31
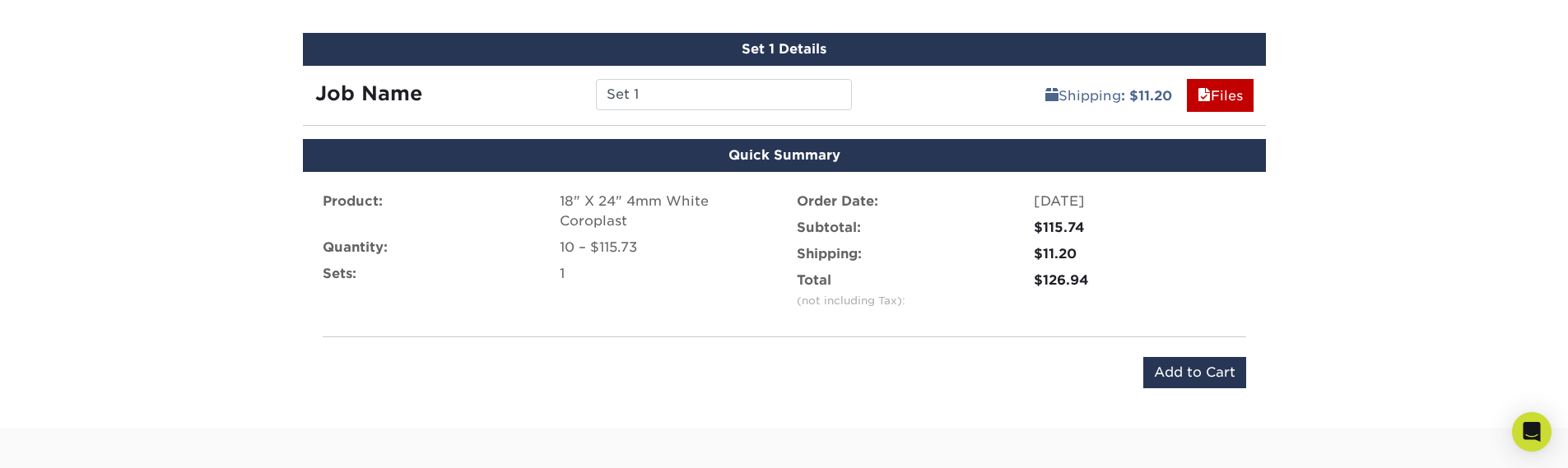
scroll to position [888, 0]
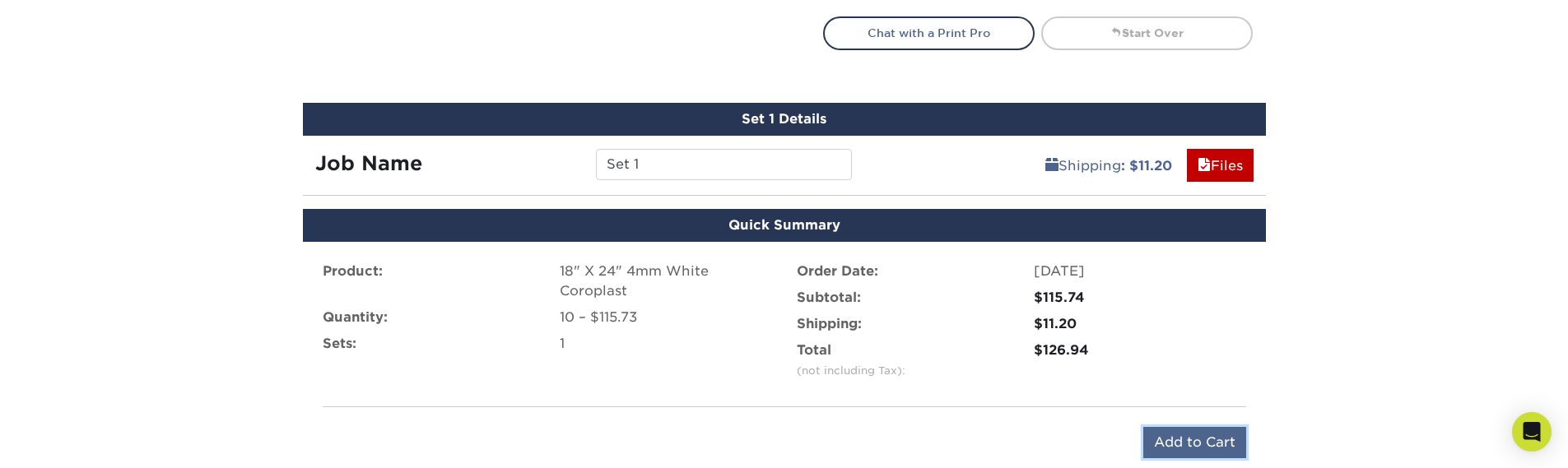
click at [1178, 437] on input "Add to Cart" at bounding box center [1194, 442] width 103 height 32
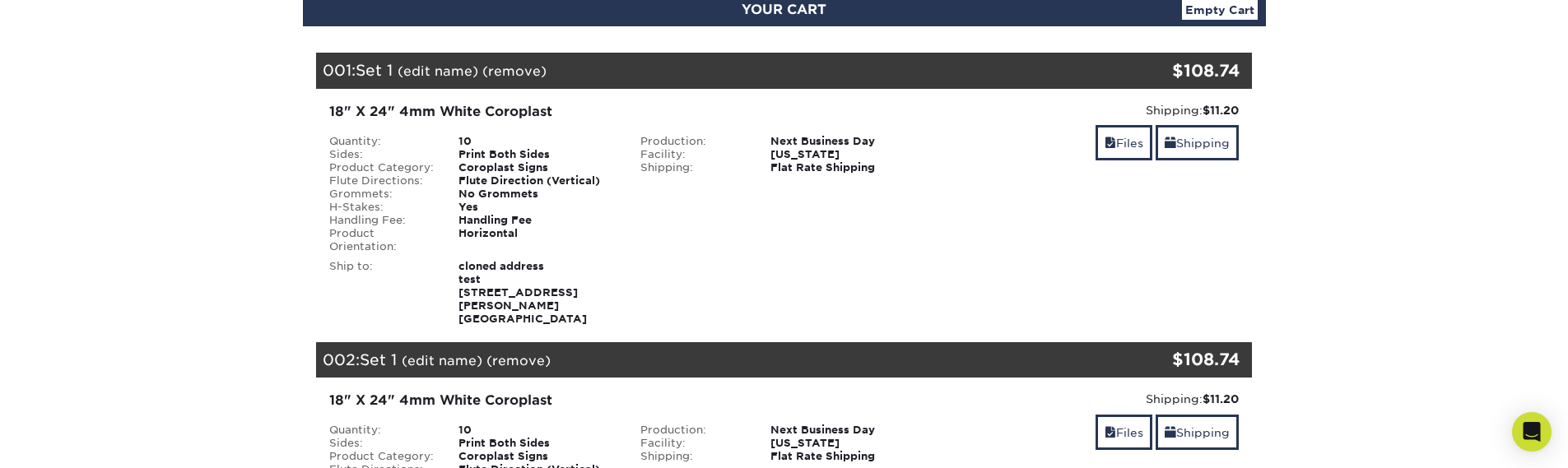
scroll to position [691, 0]
